Goal: Task Accomplishment & Management: Use online tool/utility

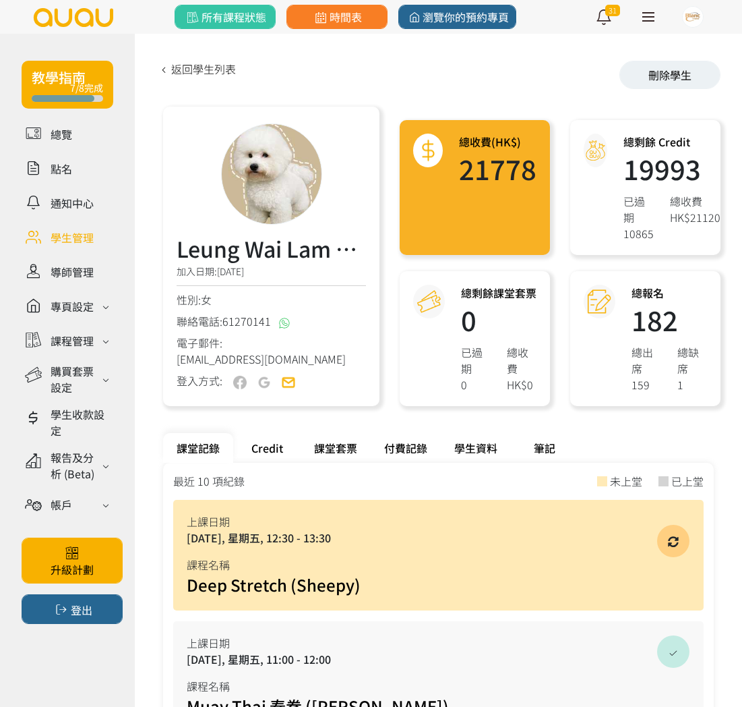
click at [90, 231] on link at bounding box center [68, 237] width 92 height 24
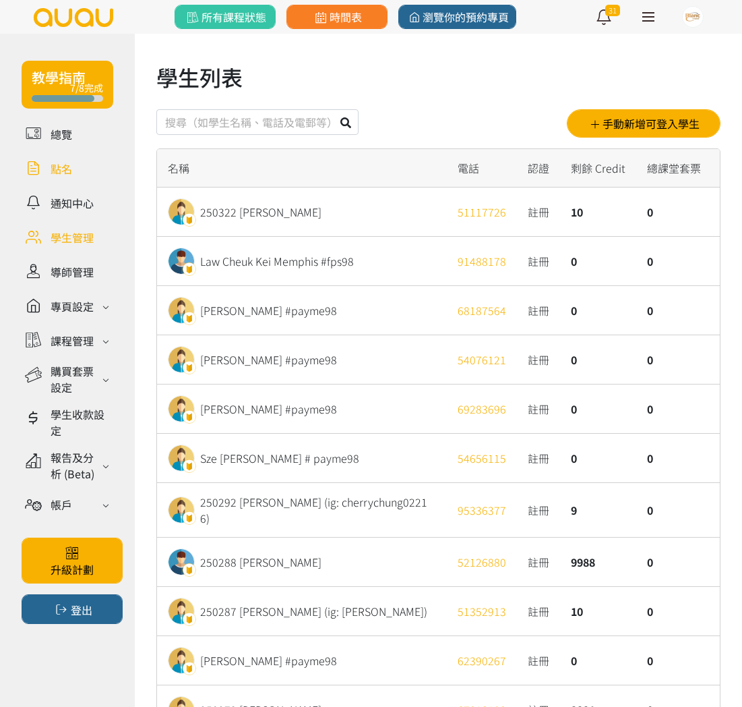
click at [63, 164] on link at bounding box center [68, 168] width 92 height 24
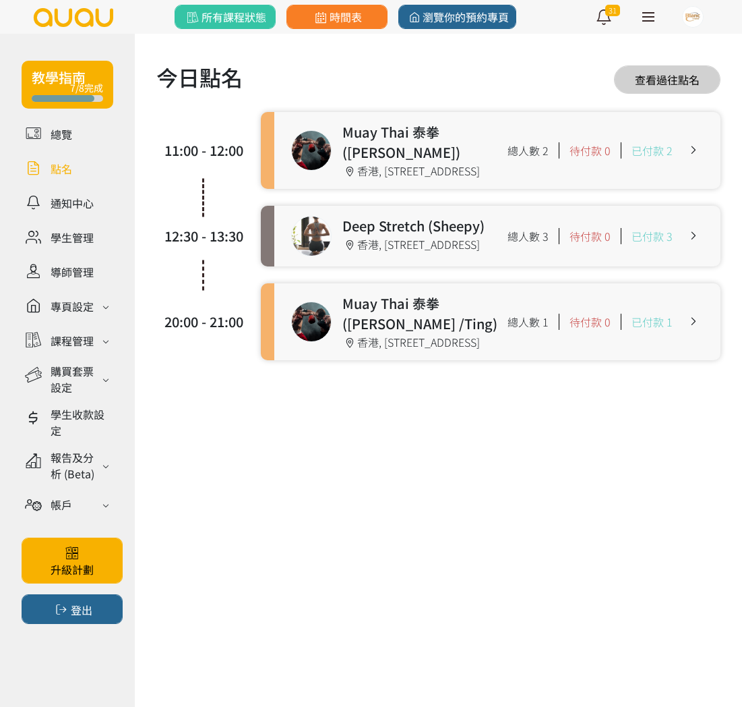
click at [320, 241] on link at bounding box center [497, 236] width 446 height 61
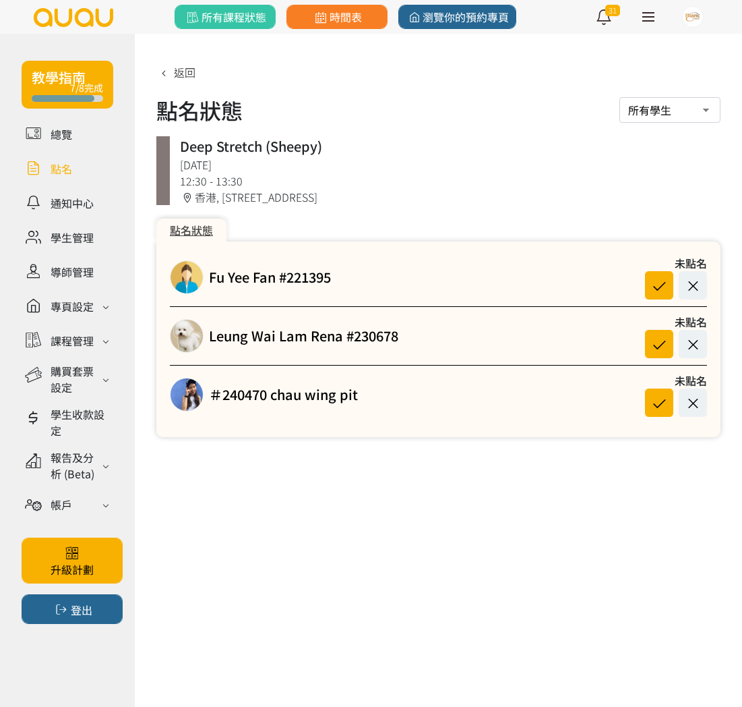
click at [187, 390] on div at bounding box center [187, 395] width 34 height 34
click at [659, 278] on icon at bounding box center [660, 285] width 26 height 18
click at [656, 343] on icon at bounding box center [660, 344] width 26 height 18
click at [670, 407] on icon at bounding box center [660, 403] width 26 height 18
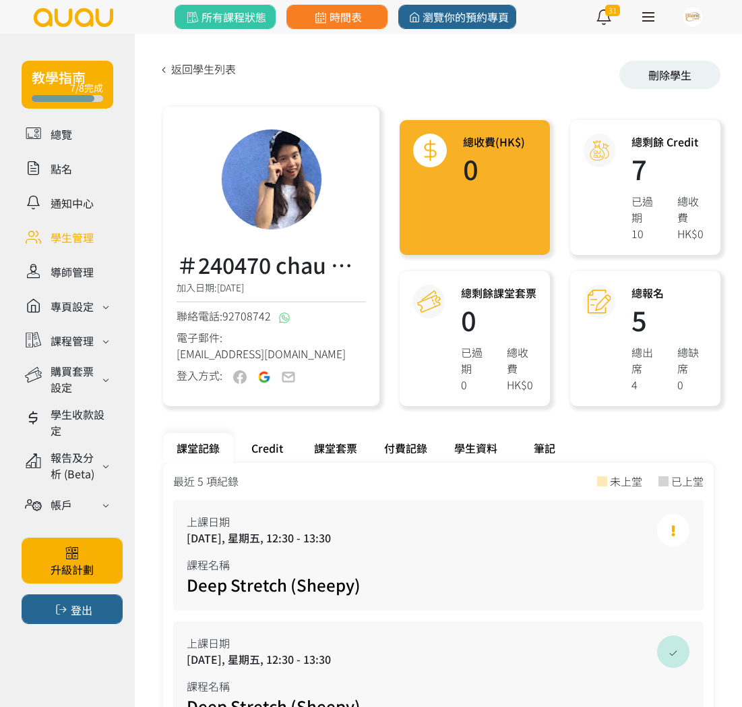
click at [247, 185] on div at bounding box center [271, 179] width 101 height 101
